Goal: Task Accomplishment & Management: Use online tool/utility

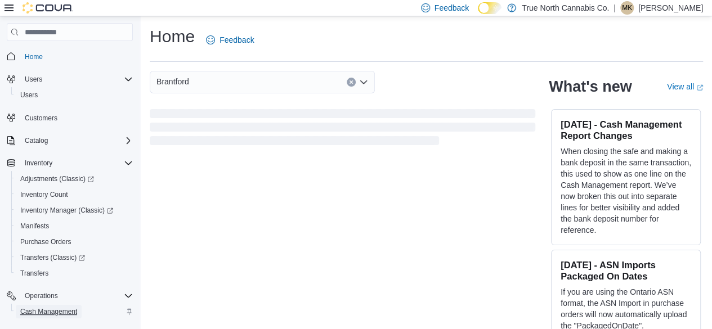
click at [49, 312] on span "Cash Management" at bounding box center [48, 311] width 57 height 9
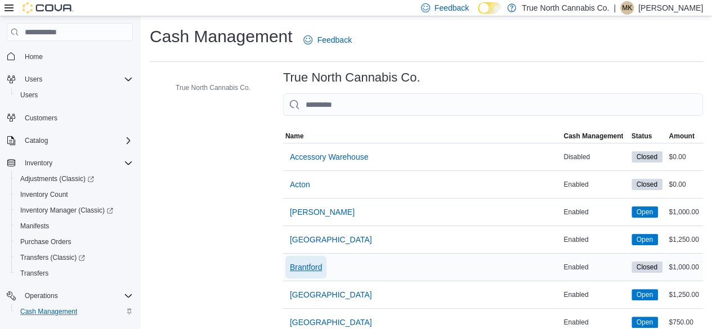
click at [309, 269] on span "Brantford" at bounding box center [306, 267] width 33 height 11
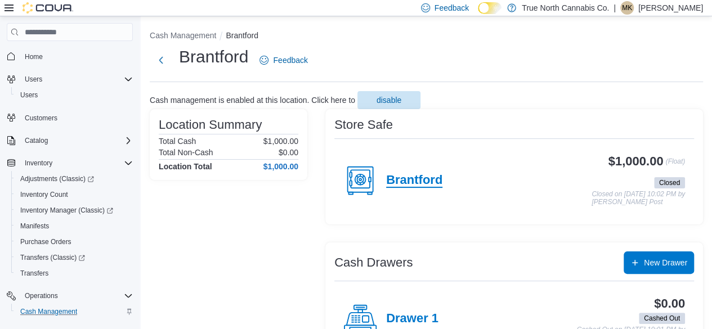
click at [411, 177] on h4 "Brantford" at bounding box center [414, 180] width 56 height 15
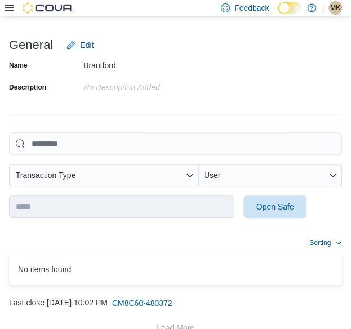
scroll to position [168, 0]
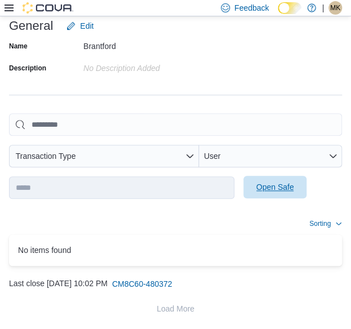
click at [270, 190] on span "Open Safe" at bounding box center [275, 186] width 38 height 11
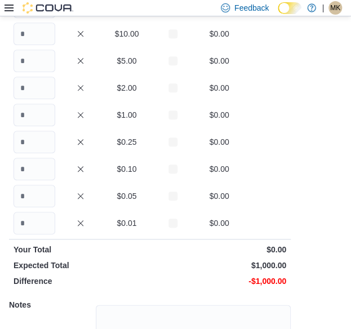
scroll to position [100, 0]
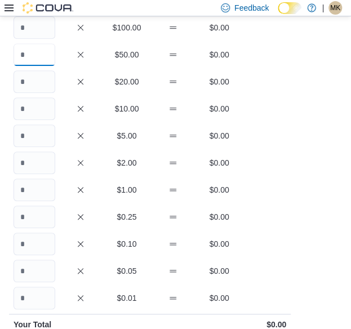
click at [44, 57] on input "Quantity" at bounding box center [35, 54] width 42 height 23
type input "*"
type input "**"
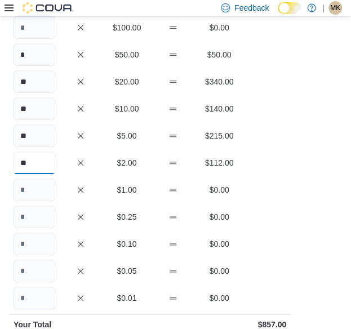
type input "**"
type input "***"
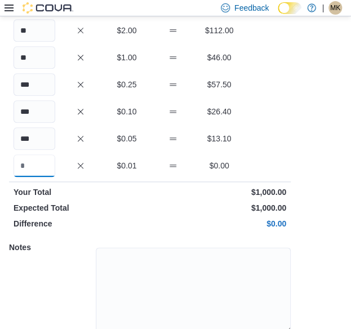
scroll to position [277, 0]
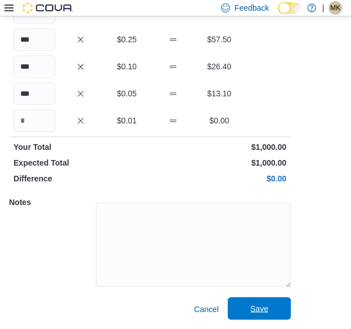
click at [254, 307] on span "Save" at bounding box center [259, 307] width 18 height 11
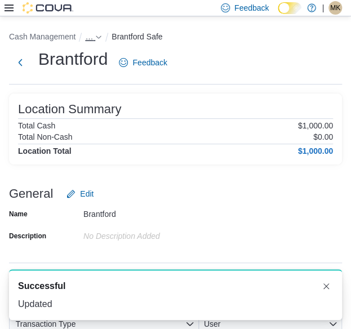
click at [91, 37] on span "…" at bounding box center [89, 36] width 8 height 9
click at [88, 63] on button "Brantford" at bounding box center [87, 61] width 33 height 9
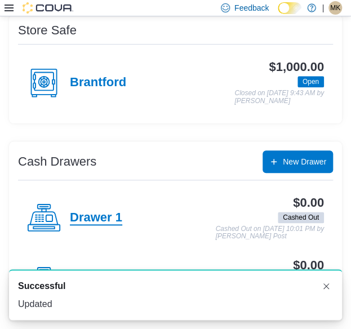
click at [102, 213] on h4 "Drawer 1" at bounding box center [96, 217] width 52 height 15
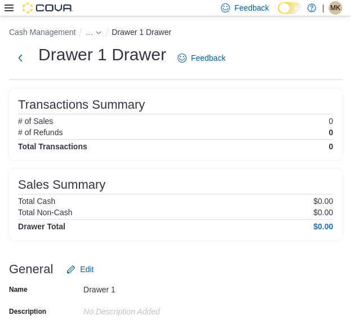
scroll to position [183, 0]
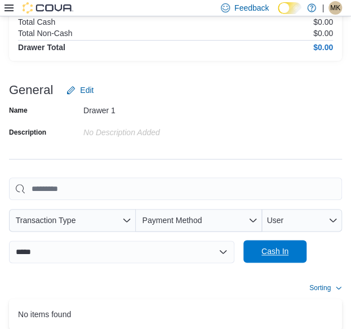
click at [275, 254] on span "Cash In" at bounding box center [274, 250] width 27 height 11
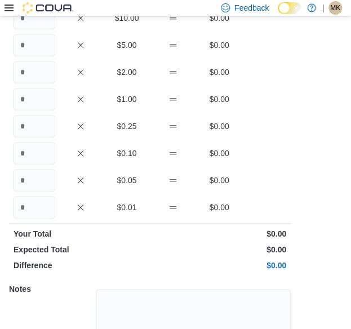
scroll to position [116, 0]
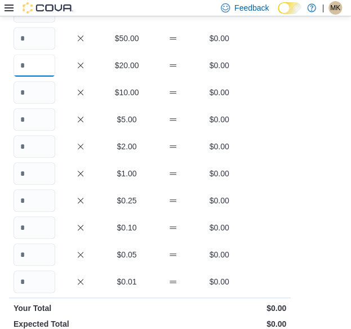
click at [42, 62] on input "Quantity" at bounding box center [35, 65] width 42 height 23
type input "*"
type input "**"
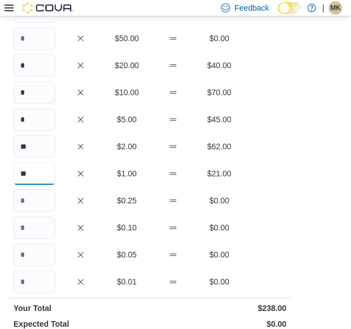
type input "**"
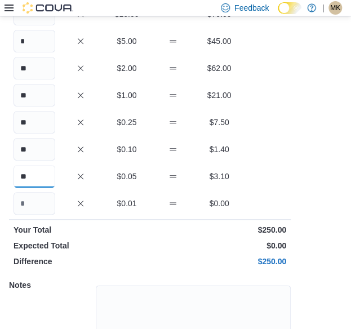
scroll to position [277, 0]
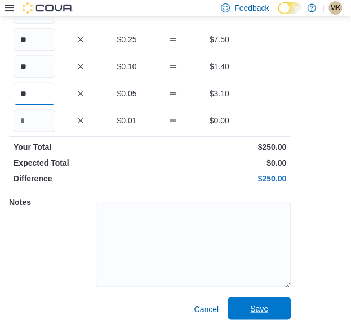
type input "**"
click at [259, 309] on span "Save" at bounding box center [259, 307] width 18 height 11
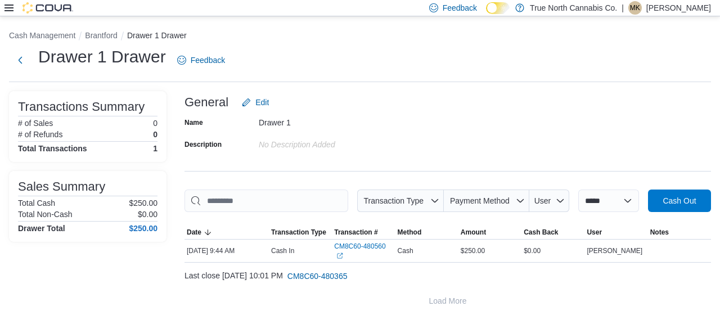
click at [10, 10] on icon at bounding box center [9, 7] width 9 height 9
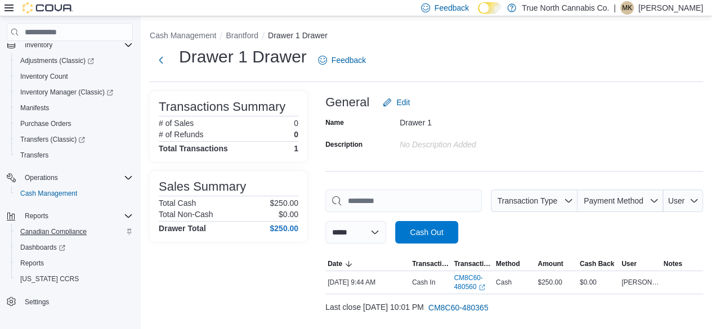
scroll to position [120, 0]
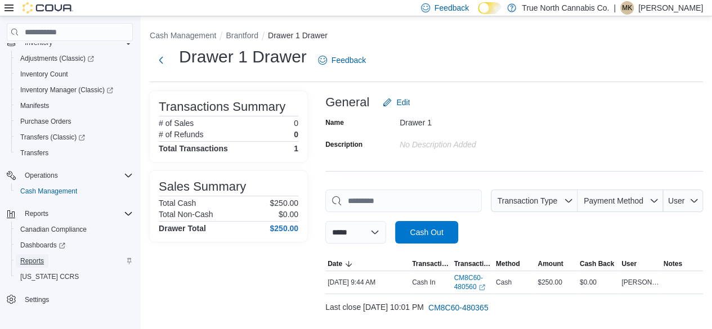
click at [34, 259] on span "Reports" at bounding box center [32, 261] width 24 height 9
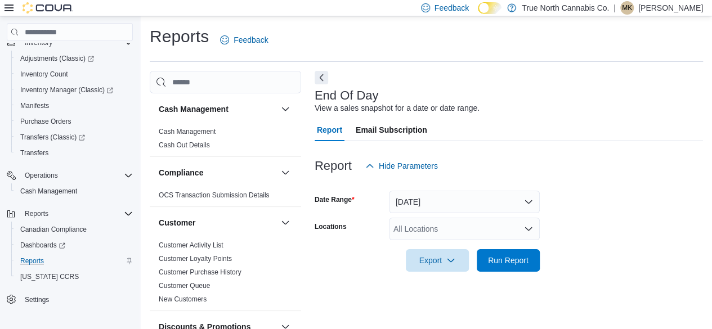
scroll to position [20, 0]
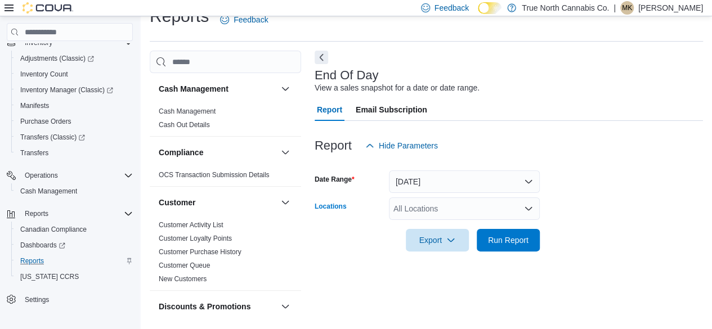
click at [427, 216] on div "All Locations" at bounding box center [464, 209] width 151 height 23
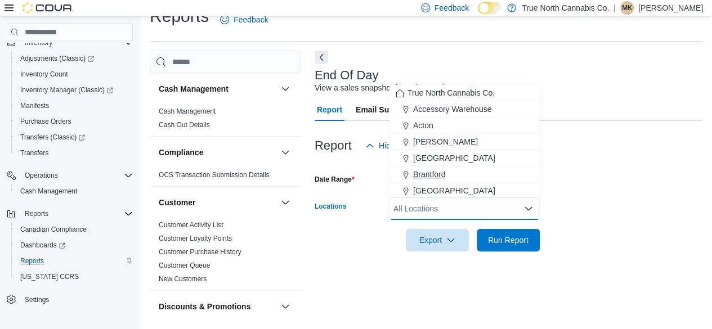
click at [436, 176] on span "Brantford" at bounding box center [429, 174] width 33 height 11
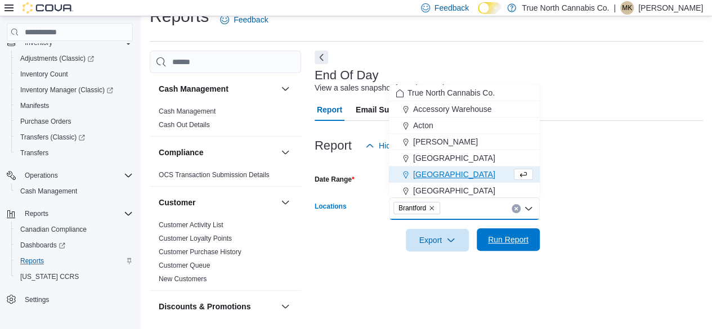
click at [511, 244] on span "Run Report" at bounding box center [508, 239] width 41 height 11
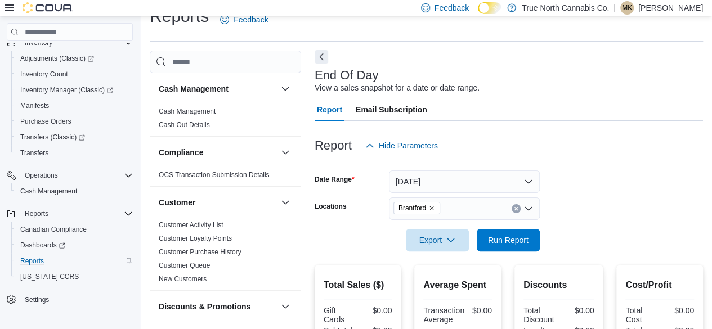
click at [320, 60] on button "Next" at bounding box center [322, 57] width 14 height 14
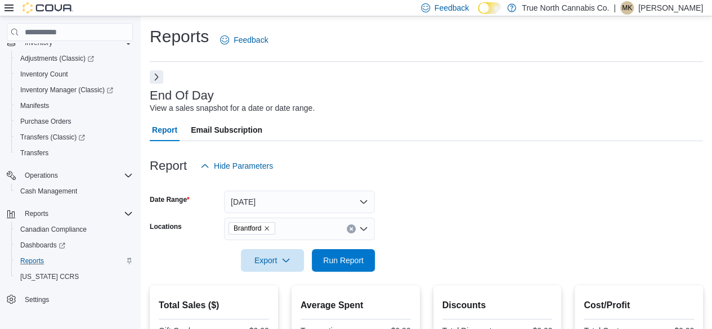
click at [155, 78] on button "Next" at bounding box center [157, 77] width 14 height 14
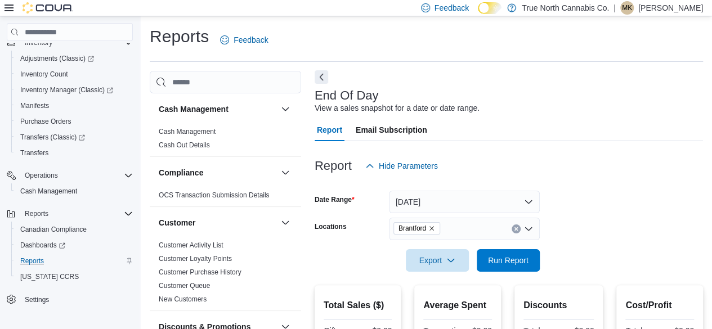
click at [318, 77] on button "Next" at bounding box center [322, 77] width 14 height 14
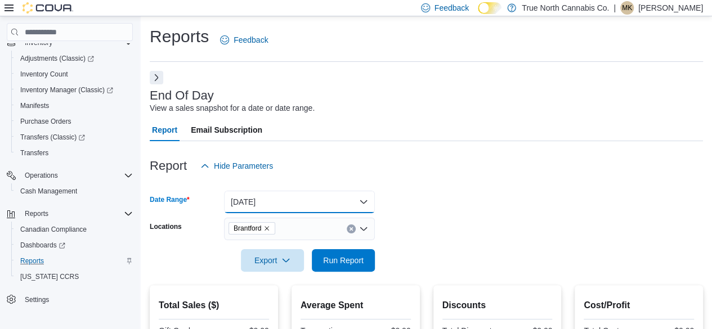
click at [277, 203] on button "[DATE]" at bounding box center [299, 202] width 151 height 23
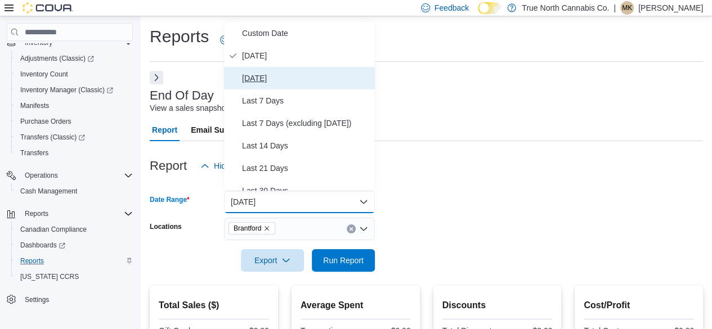
click at [269, 82] on span "[DATE]" at bounding box center [306, 78] width 128 height 14
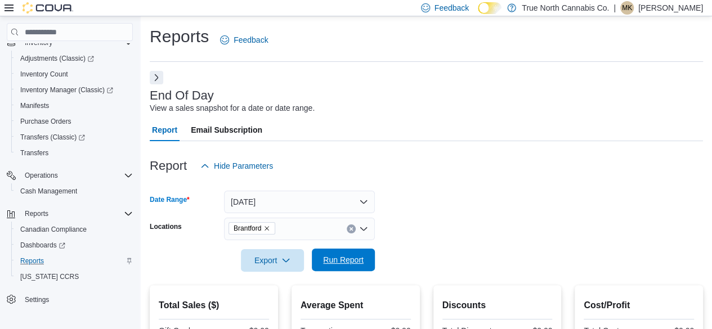
click at [332, 260] on span "Run Report" at bounding box center [343, 259] width 41 height 11
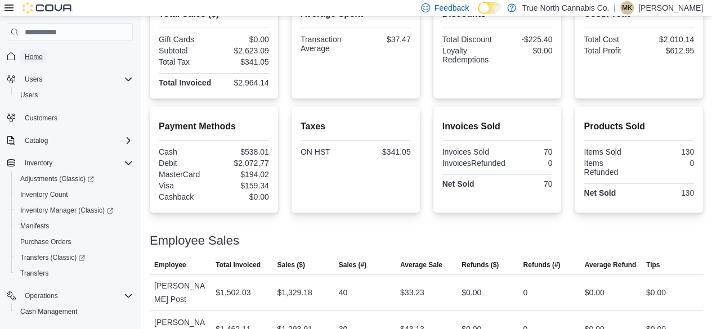
click at [33, 54] on span "Home" at bounding box center [34, 56] width 18 height 9
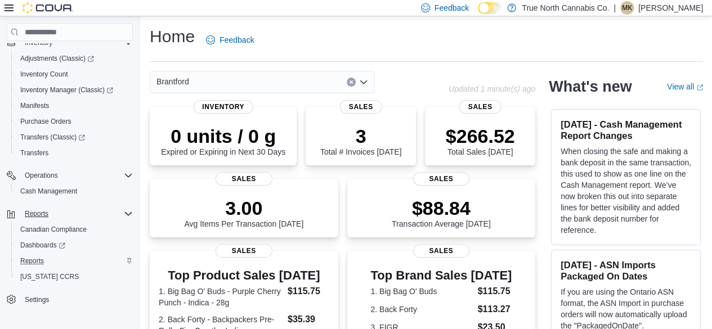
scroll to position [120, 0]
click at [40, 215] on span "Reports" at bounding box center [37, 213] width 24 height 9
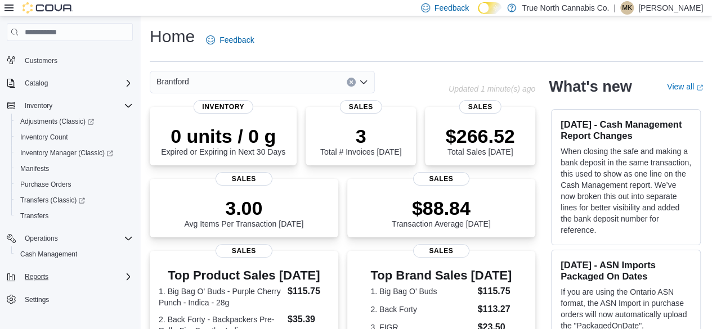
scroll to position [113, 0]
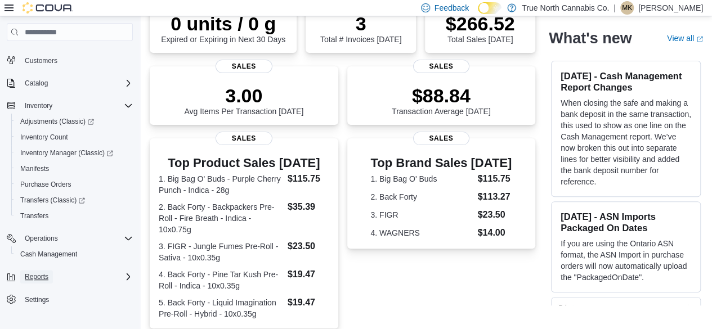
click at [33, 277] on span "Reports" at bounding box center [37, 276] width 24 height 9
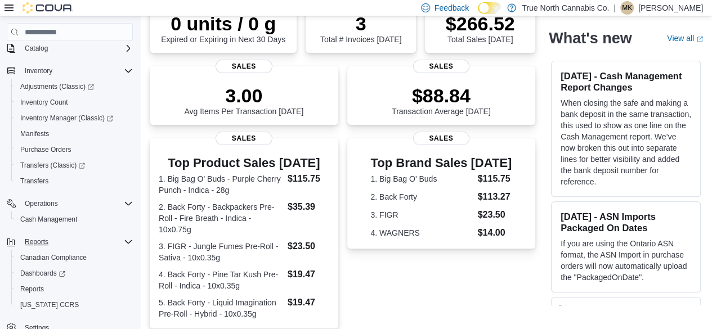
scroll to position [120, 0]
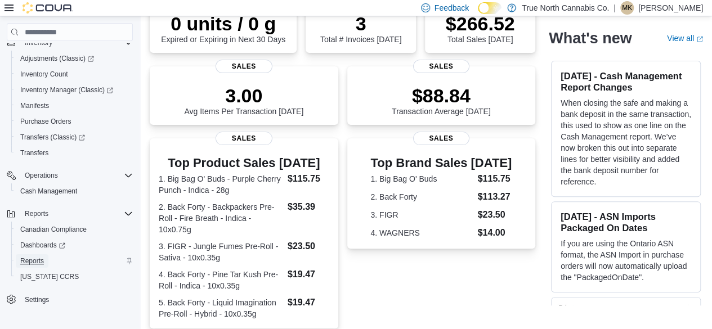
click at [31, 263] on span "Reports" at bounding box center [32, 261] width 24 height 9
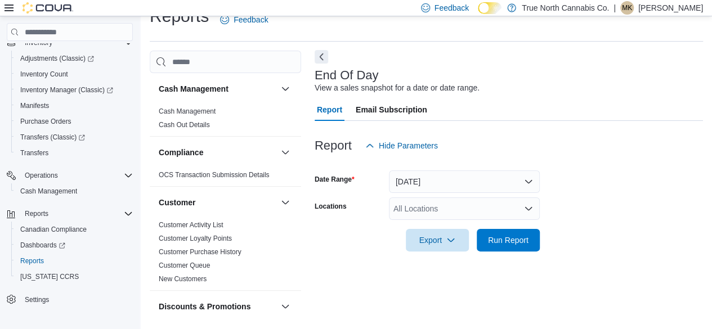
click at [324, 55] on button "Next" at bounding box center [322, 57] width 14 height 14
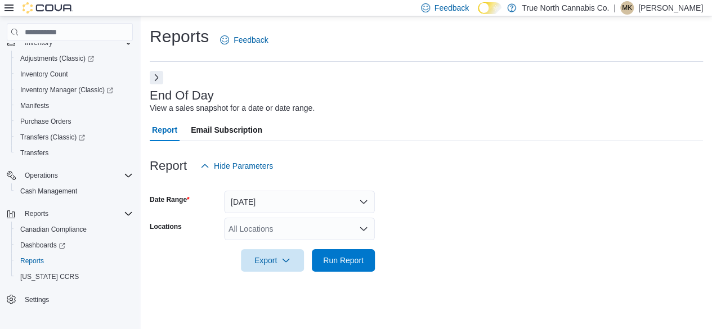
scroll to position [0, 0]
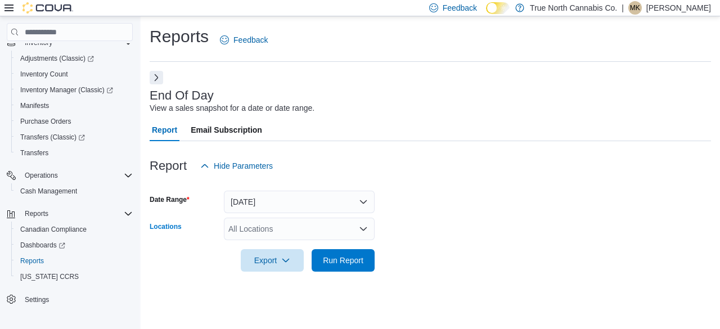
click at [261, 231] on div "All Locations" at bounding box center [299, 229] width 151 height 23
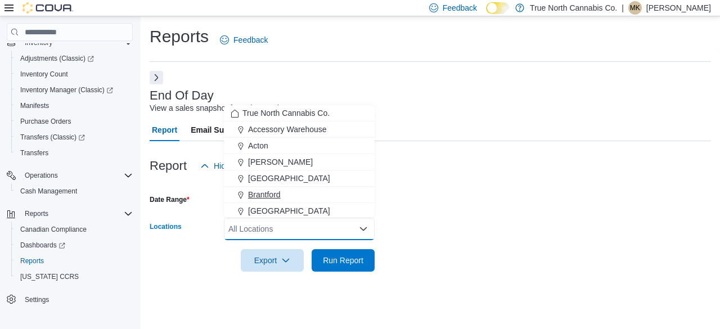
click at [266, 196] on span "Brantford" at bounding box center [264, 194] width 33 height 11
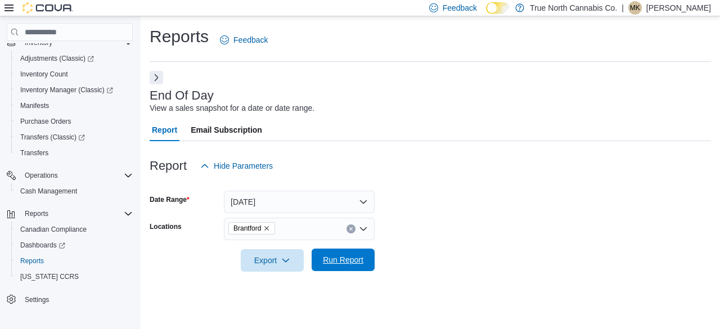
click at [338, 262] on span "Run Report" at bounding box center [343, 259] width 41 height 11
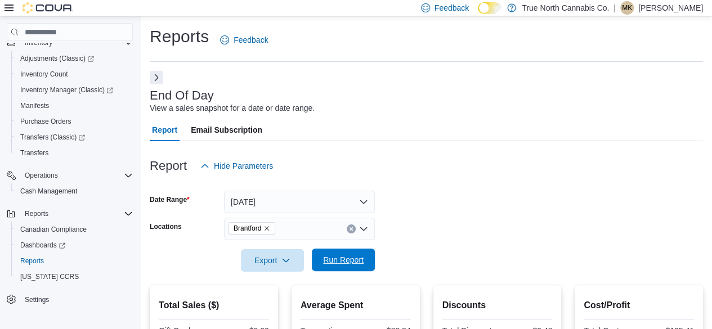
click at [349, 256] on span "Run Report" at bounding box center [343, 259] width 41 height 11
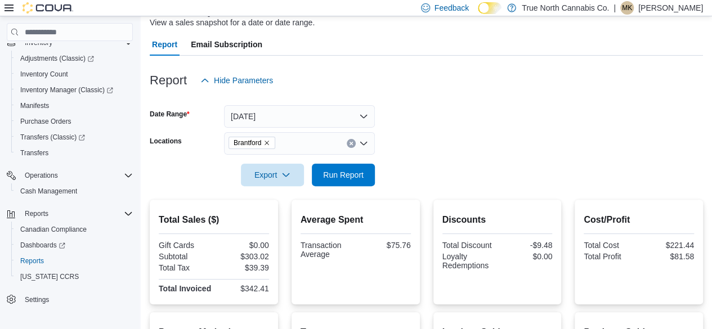
scroll to position [53, 0]
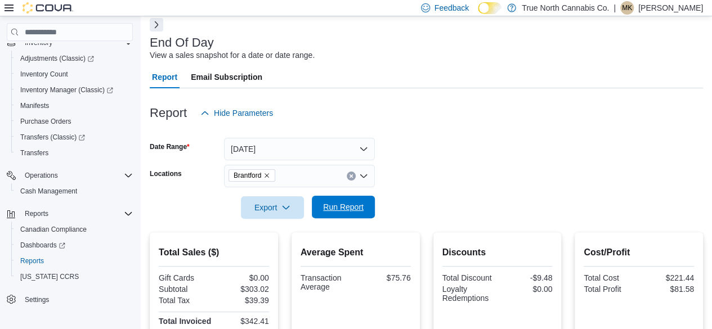
click at [359, 209] on span "Run Report" at bounding box center [343, 206] width 41 height 11
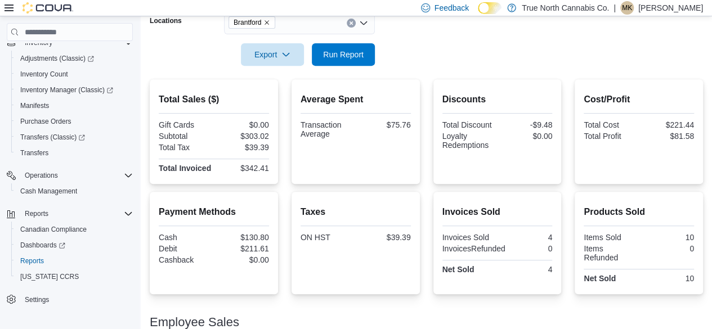
scroll to position [278, 0]
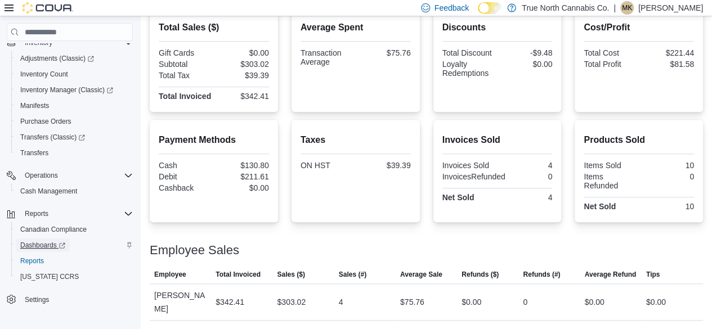
click at [50, 244] on span "Dashboards" at bounding box center [42, 245] width 45 height 9
